Goal: Task Accomplishment & Management: Use online tool/utility

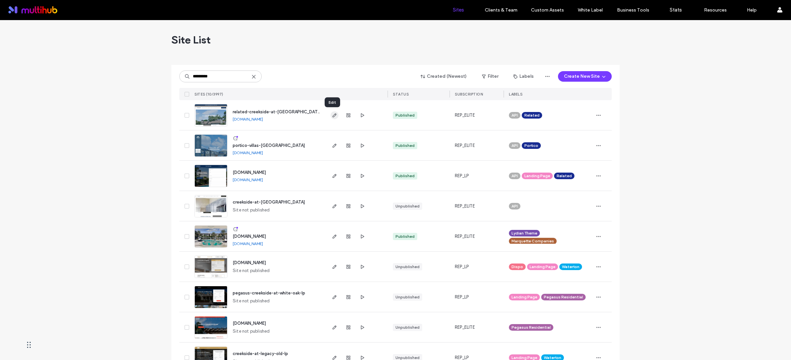
type input "*********"
click at [335, 115] on span "button" at bounding box center [334, 115] width 8 height 8
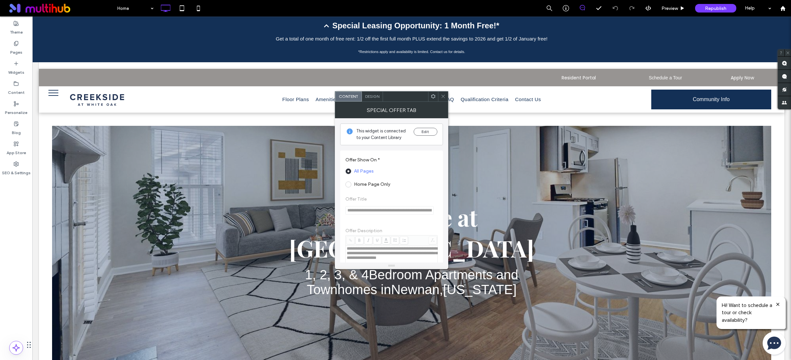
click at [371, 98] on span "Design" at bounding box center [372, 96] width 14 height 5
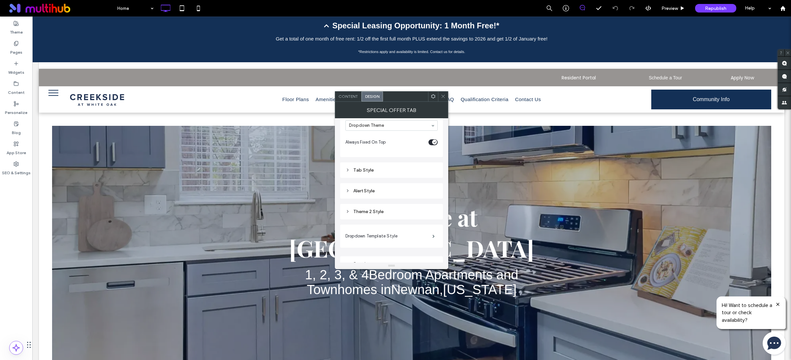
scroll to position [56, 0]
click at [379, 229] on label "Dropdown Template Style" at bounding box center [388, 226] width 87 height 13
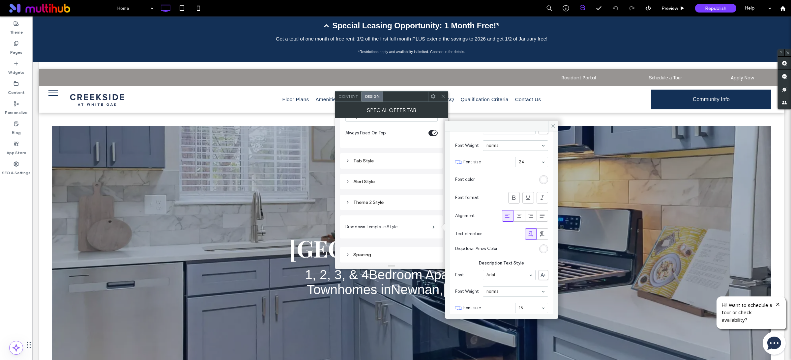
scroll to position [0, 0]
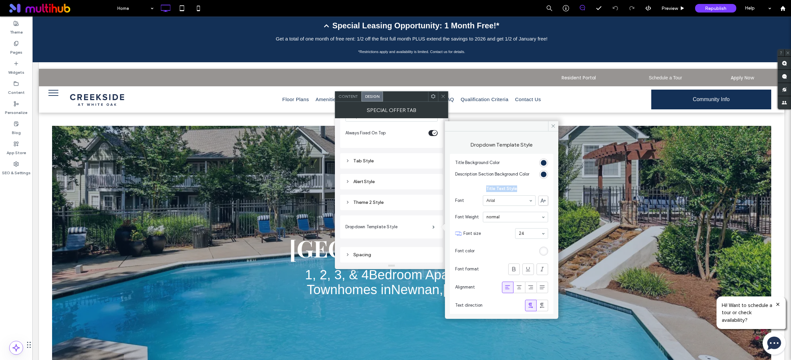
drag, startPoint x: 521, startPoint y: 189, endPoint x: 484, endPoint y: 188, distance: 37.6
click at [484, 188] on span "Title Text Style" at bounding box center [501, 188] width 93 height 7
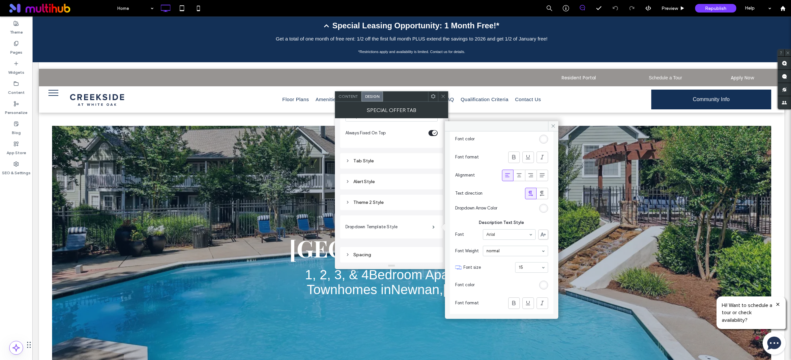
scroll to position [123, 0]
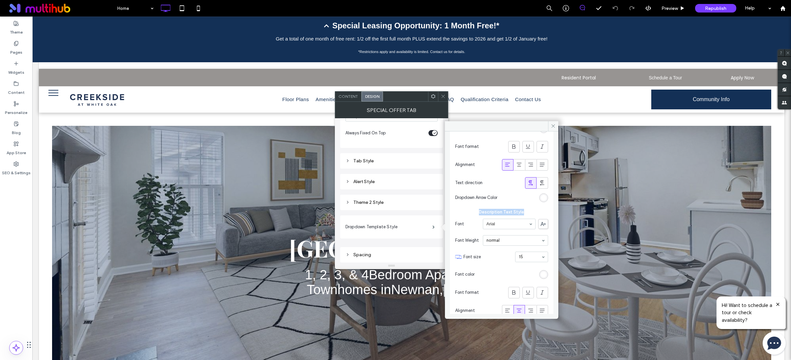
drag, startPoint x: 525, startPoint y: 211, endPoint x: 476, endPoint y: 213, distance: 48.8
click at [476, 213] on span "Description Text Style" at bounding box center [501, 212] width 93 height 7
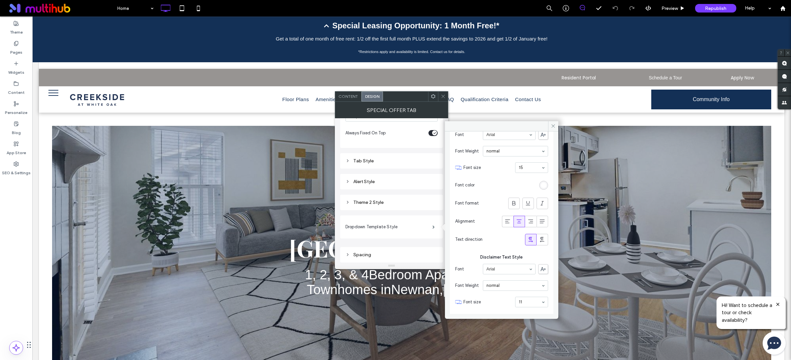
scroll to position [224, 0]
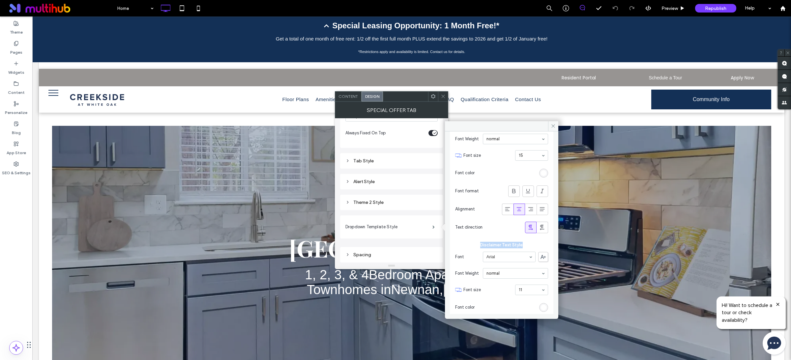
drag, startPoint x: 527, startPoint y: 245, endPoint x: 475, endPoint y: 245, distance: 51.7
click at [475, 245] on span "Disclaimer Text Style" at bounding box center [501, 245] width 93 height 7
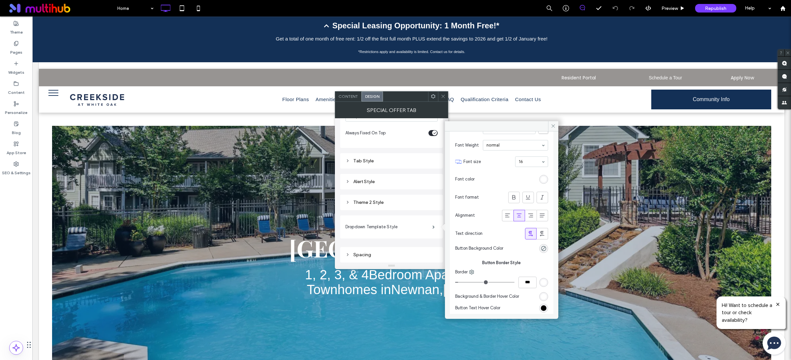
scroll to position [498, 0]
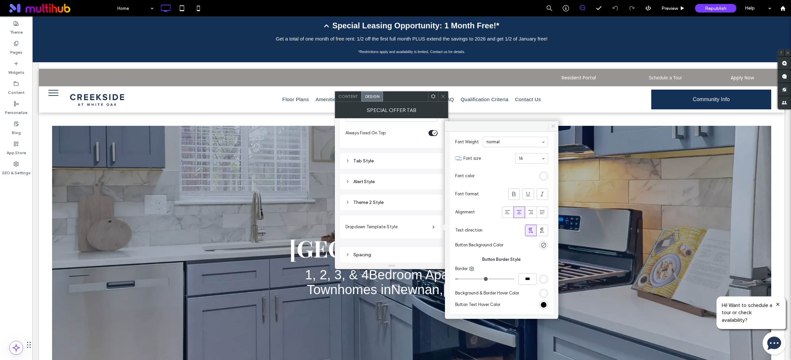
click at [550, 127] on span at bounding box center [553, 126] width 10 height 10
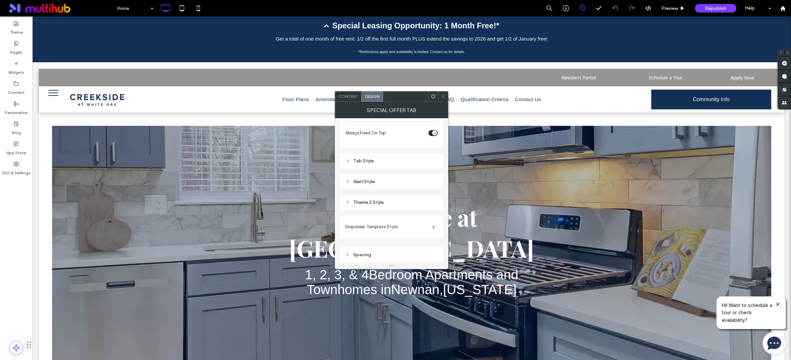
click at [444, 93] on span at bounding box center [442, 97] width 5 height 10
